Goal: Transaction & Acquisition: Obtain resource

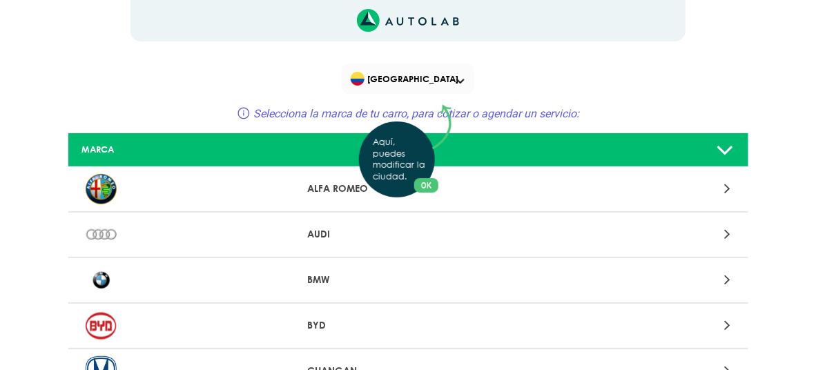
click at [402, 155] on p "Aquí, puedes modificar la ciudad." at bounding box center [400, 160] width 55 height 46
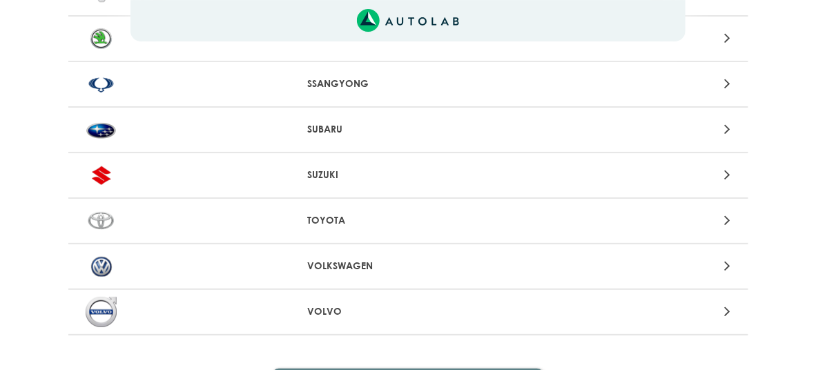
scroll to position [1473, 0]
click at [342, 213] on p "TOYOTA" at bounding box center [408, 220] width 202 height 14
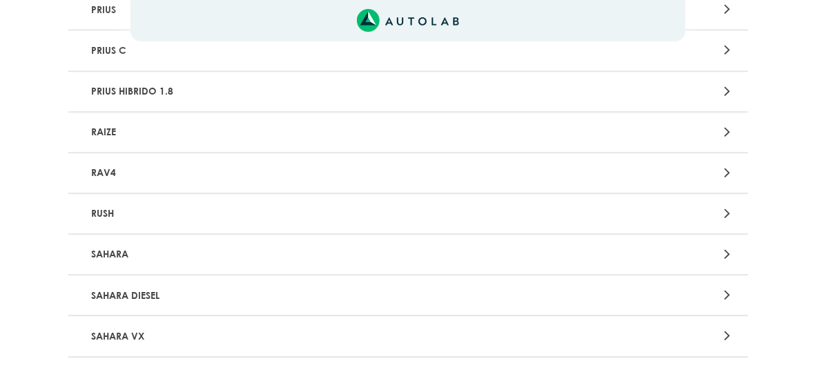
scroll to position [2416, 0]
click at [231, 169] on p "RAV4" at bounding box center [297, 172] width 423 height 26
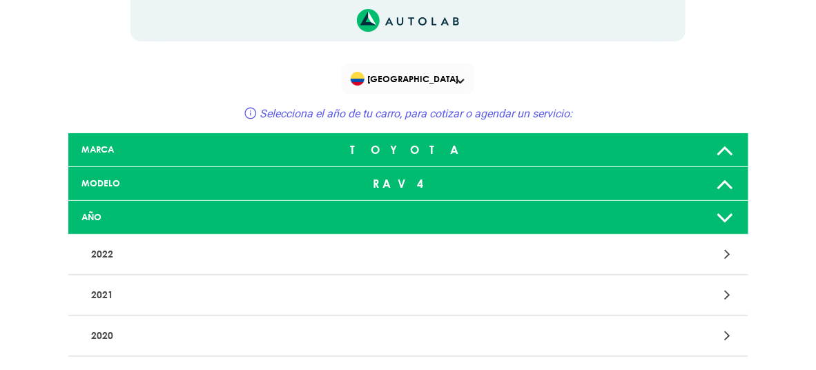
click at [683, 249] on div at bounding box center [630, 254] width 222 height 19
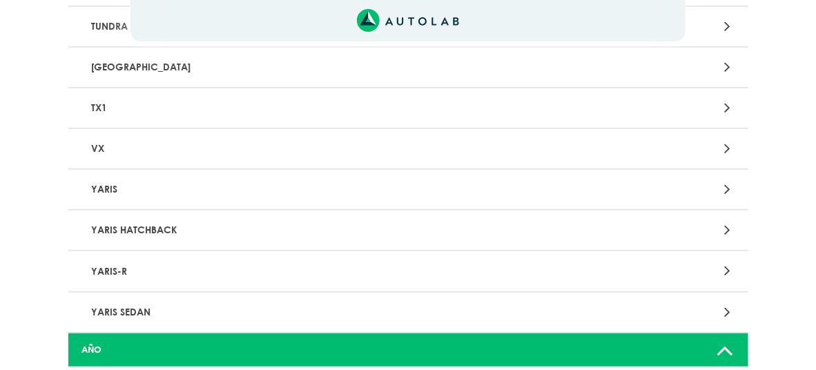
scroll to position [3060, 0]
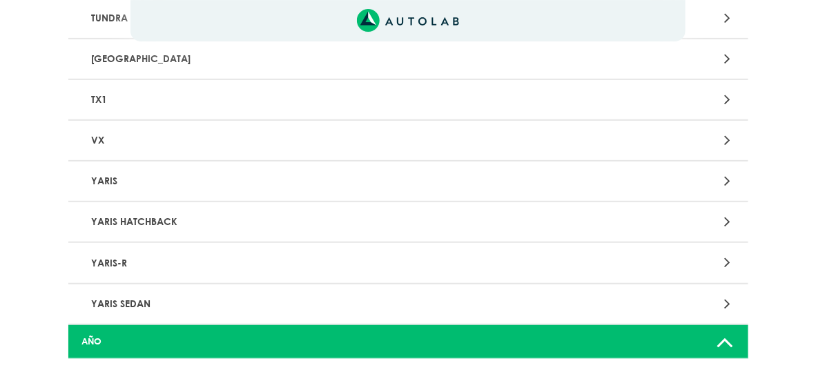
click at [111, 173] on p "YARIS" at bounding box center [297, 181] width 423 height 26
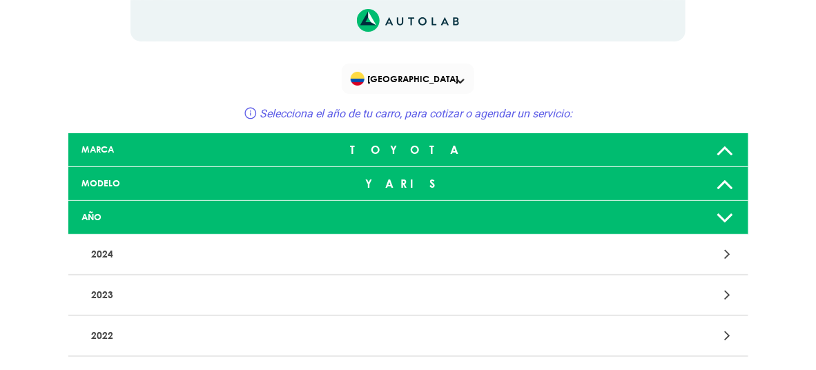
click at [704, 184] on div at bounding box center [632, 184] width 224 height 28
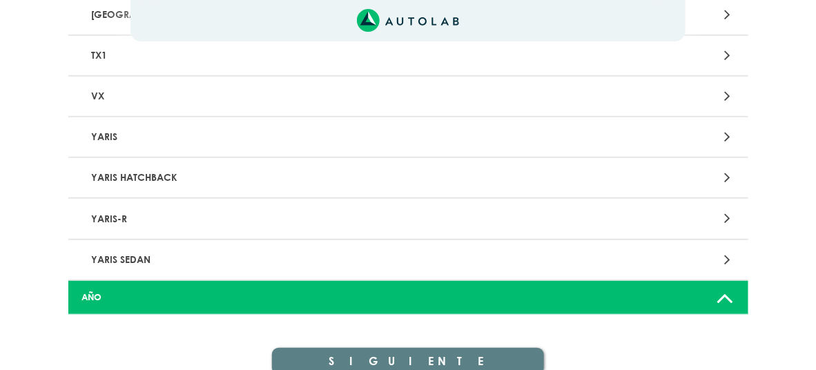
scroll to position [3117, 0]
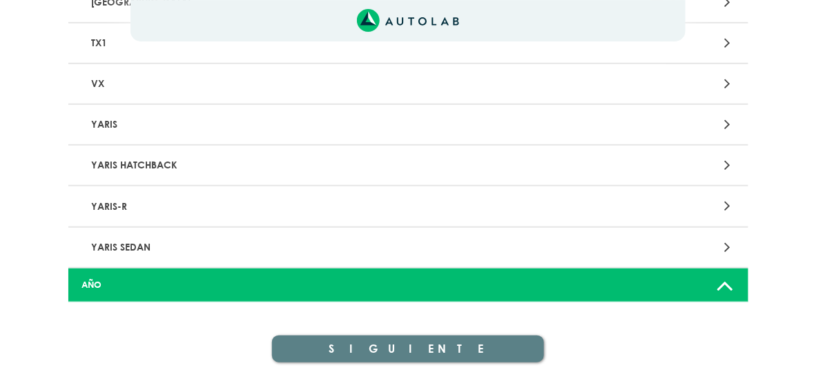
click at [111, 153] on p "YARIS HATCHBACK" at bounding box center [297, 166] width 423 height 26
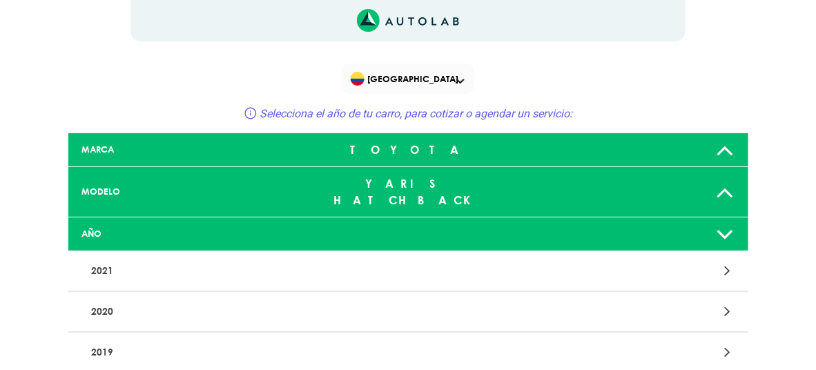
click at [719, 180] on icon at bounding box center [725, 192] width 18 height 28
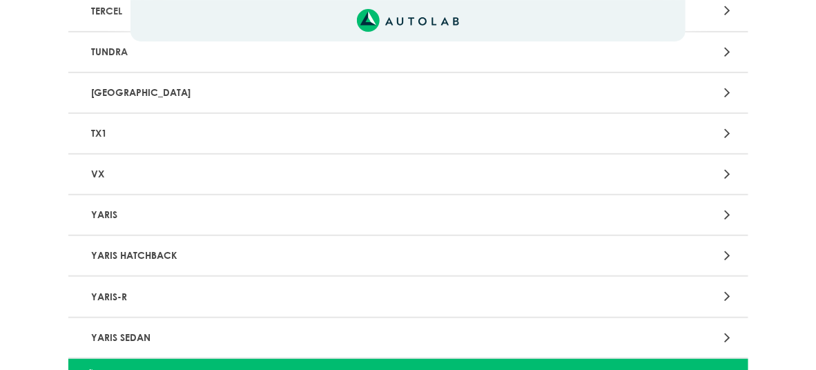
scroll to position [3056, 0]
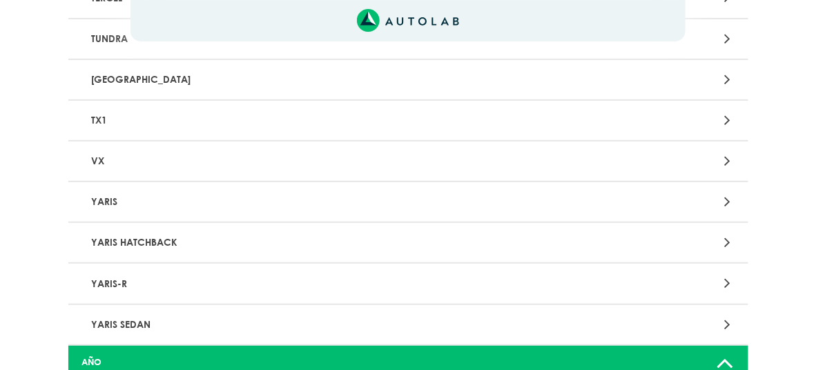
click at [114, 189] on p "YARIS" at bounding box center [297, 202] width 423 height 26
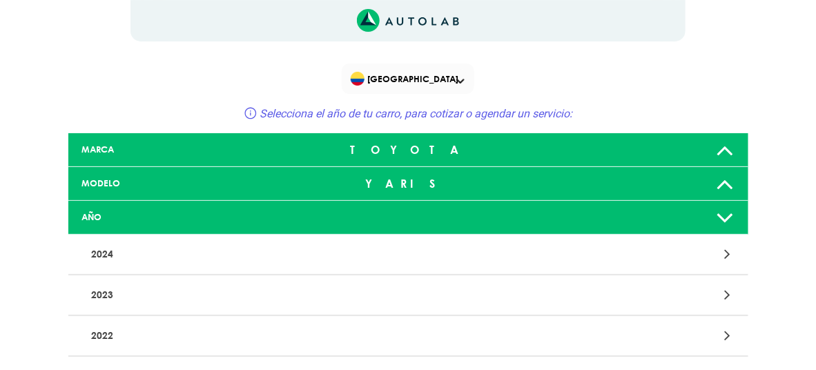
click at [611, 216] on div at bounding box center [632, 218] width 224 height 28
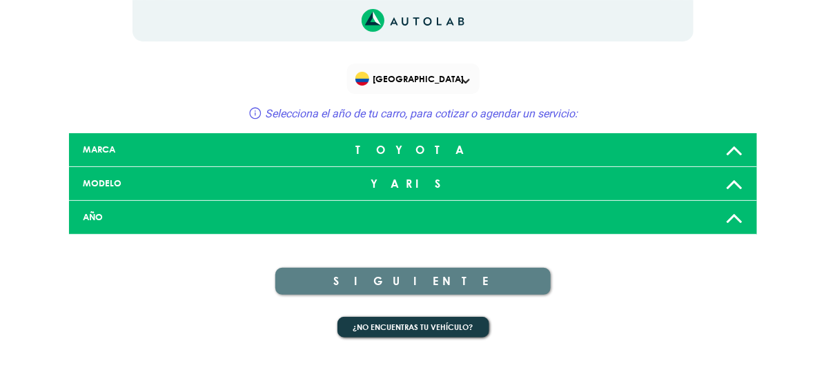
click at [735, 215] on icon at bounding box center [735, 218] width 18 height 28
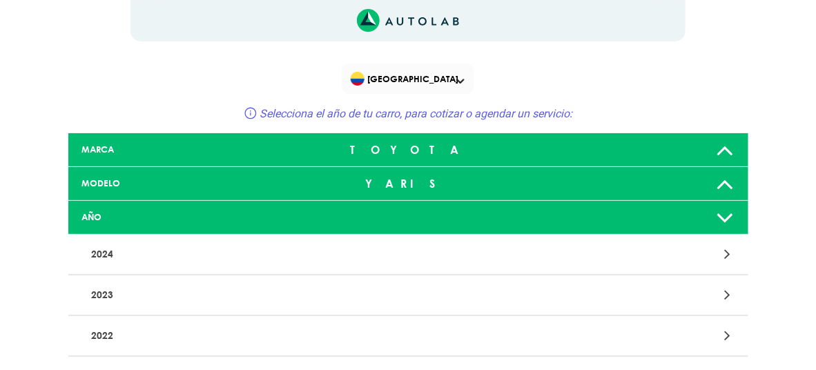
click at [124, 251] on p "2024" at bounding box center [297, 255] width 423 height 26
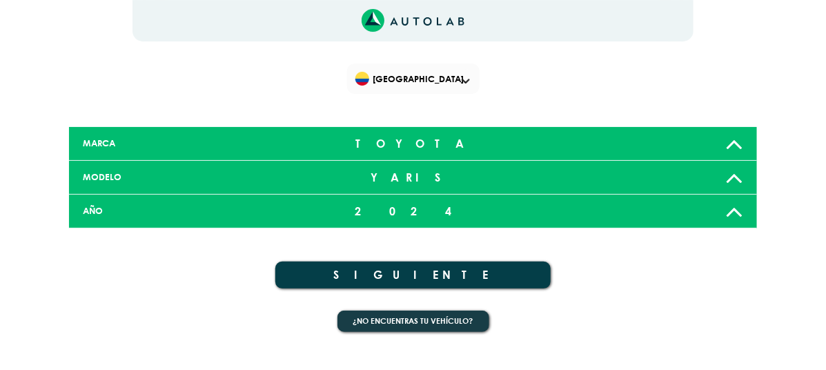
click at [416, 265] on button "SIGUIENTE" at bounding box center [412, 275] width 275 height 27
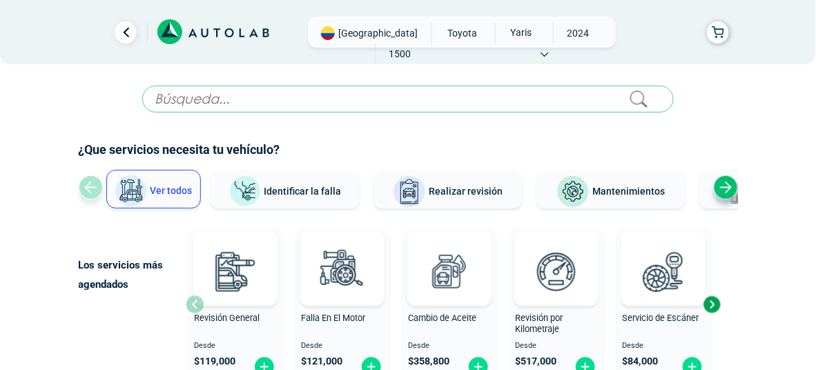
click at [496, 28] on span "YARIS" at bounding box center [520, 32] width 49 height 19
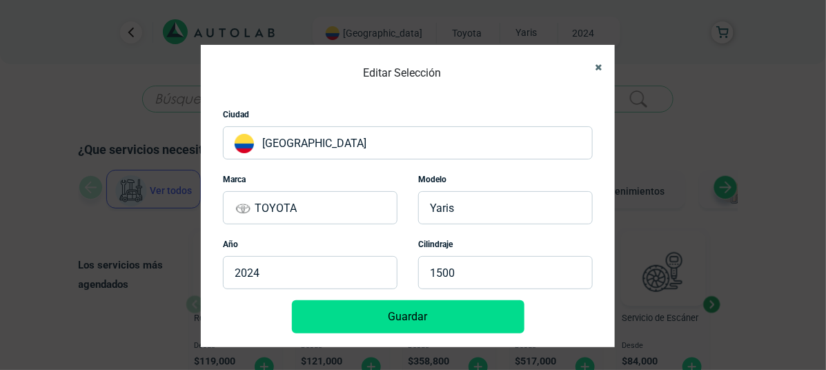
click at [599, 63] on icon "Close" at bounding box center [598, 67] width 7 height 9
